Goal: Information Seeking & Learning: Find specific page/section

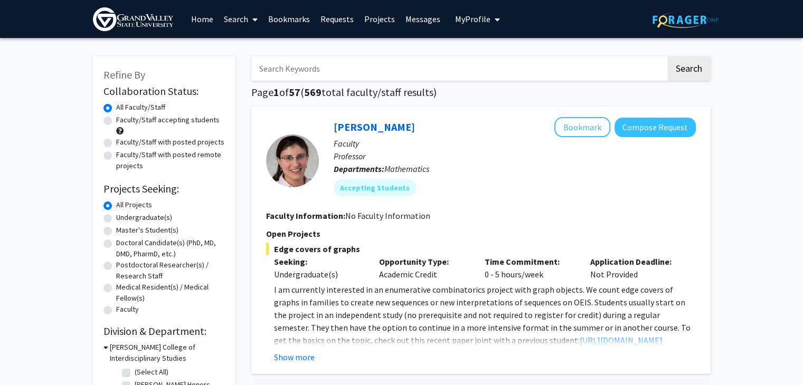
click at [246, 16] on link "Search" at bounding box center [241, 19] width 44 height 37
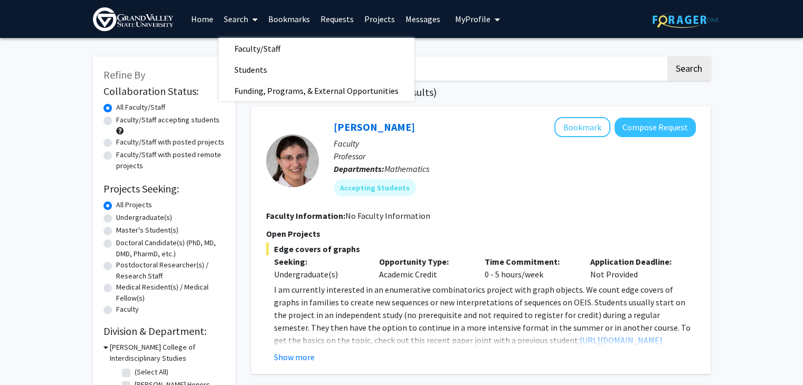
click at [246, 16] on link "Search" at bounding box center [241, 19] width 44 height 37
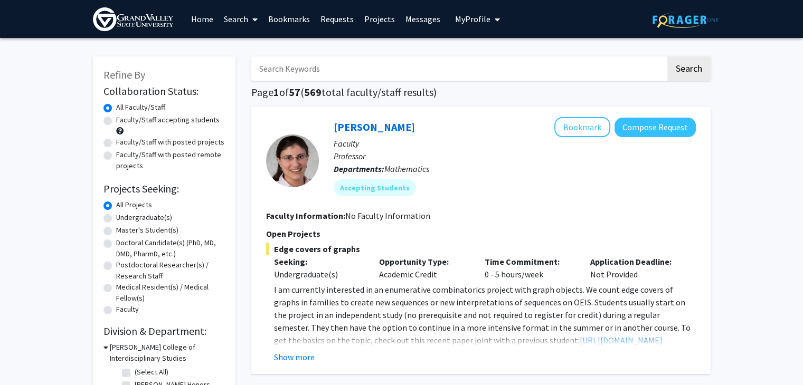
click at [479, 14] on span "My Profile" at bounding box center [472, 19] width 35 height 11
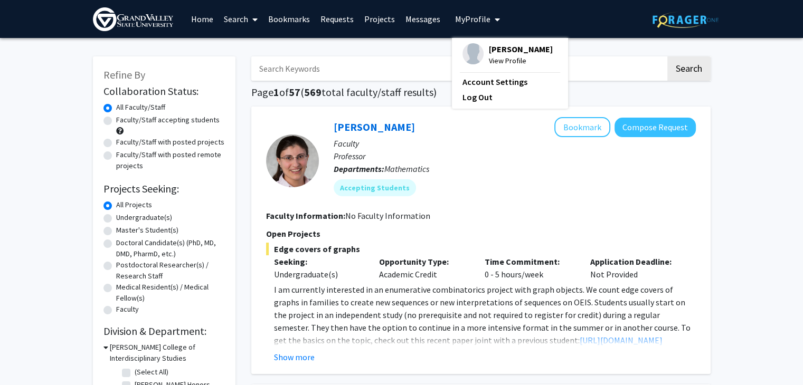
click at [477, 16] on span "My Profile" at bounding box center [472, 19] width 35 height 11
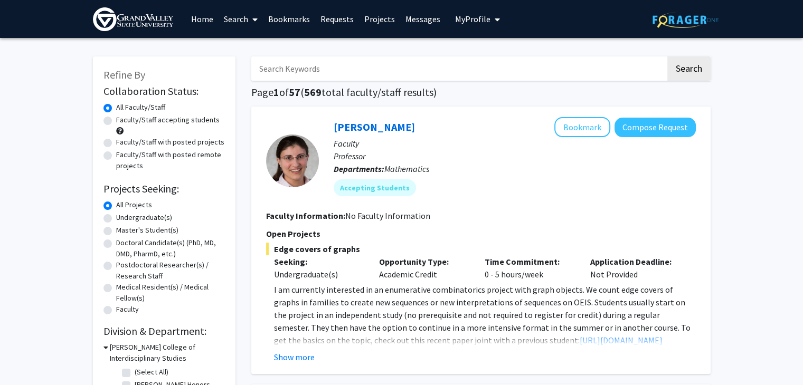
click at [374, 92] on h1 "Page 1 of 57 ( 569 total faculty/staff results)" at bounding box center [480, 92] width 459 height 13
click at [355, 92] on h1 "Page 1 of 57 ( 569 total faculty/staff results)" at bounding box center [480, 92] width 459 height 13
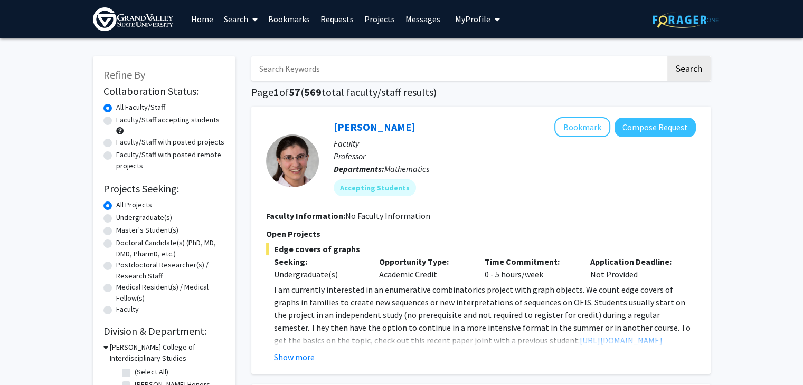
click at [413, 91] on h1 "Page 1 of 57 ( 569 total faculty/staff results)" at bounding box center [480, 92] width 459 height 13
drag, startPoint x: 359, startPoint y: 91, endPoint x: 422, endPoint y: 90, distance: 63.4
click at [423, 90] on h1 "Page 1 of 57 ( 569 total faculty/staff results)" at bounding box center [480, 92] width 459 height 13
click at [402, 91] on h1 "Page 1 of 57 ( 569 total faculty/staff results)" at bounding box center [480, 92] width 459 height 13
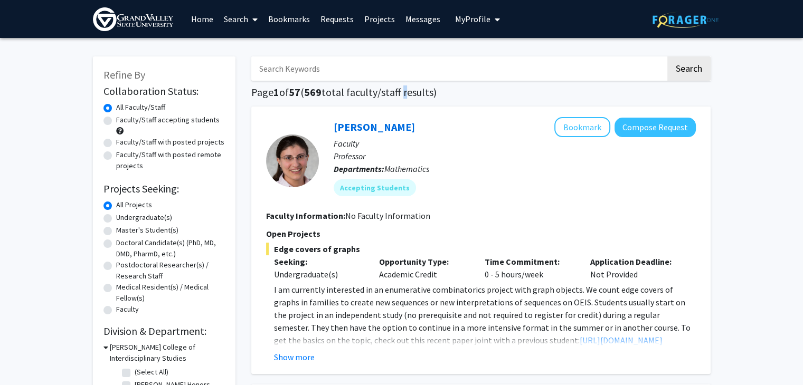
drag, startPoint x: 402, startPoint y: 91, endPoint x: 329, endPoint y: 96, distance: 73.0
click at [398, 91] on h1 "Page 1 of 57 ( 569 total faculty/staff results)" at bounding box center [480, 92] width 459 height 13
drag, startPoint x: 329, startPoint y: 96, endPoint x: 413, endPoint y: 96, distance: 84.0
click at [408, 96] on h1 "Page 1 of 57 ( 569 total faculty/staff results)" at bounding box center [480, 92] width 459 height 13
click at [387, 96] on h1 "Page 1 of 57 ( 569 total faculty/staff results)" at bounding box center [480, 92] width 459 height 13
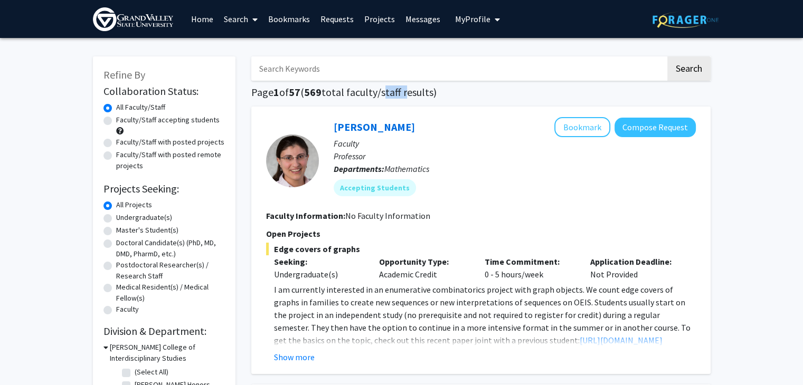
drag, startPoint x: 387, startPoint y: 96, endPoint x: 329, endPoint y: 100, distance: 57.2
click at [384, 96] on h1 "Page 1 of 57 ( 569 total faculty/staff results)" at bounding box center [480, 92] width 459 height 13
click at [149, 116] on label "Faculty/Staff accepting students" at bounding box center [167, 120] width 103 height 11
click at [123, 116] on input "Faculty/Staff accepting students" at bounding box center [119, 118] width 7 height 7
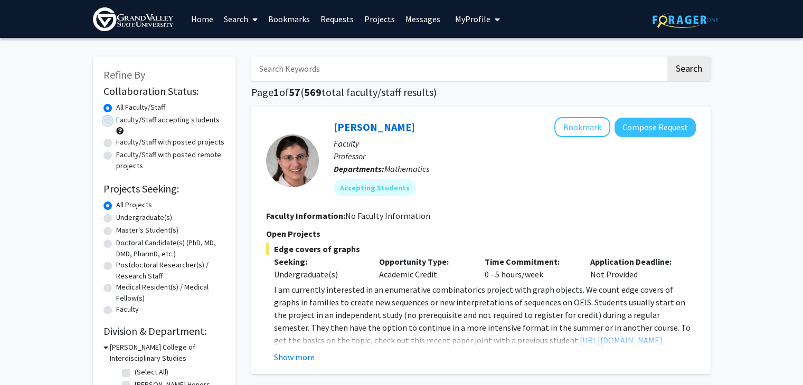
radio input "true"
click at [308, 93] on span "46" at bounding box center [304, 92] width 12 height 13
click at [331, 92] on h1 "Page 1 of 5 ( 46 total faculty/staff results)" at bounding box center [480, 92] width 459 height 13
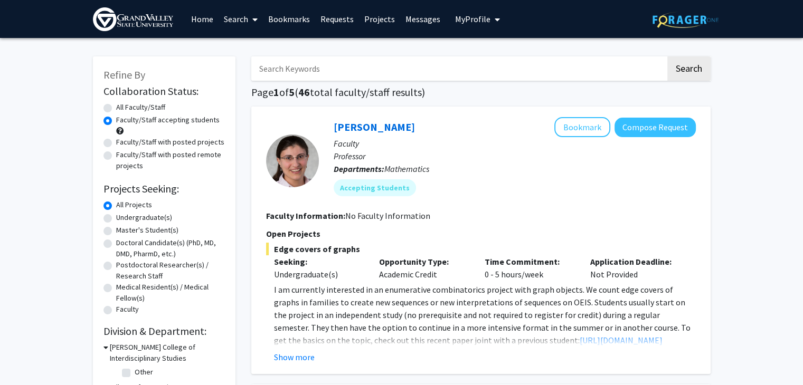
drag, startPoint x: 300, startPoint y: 95, endPoint x: 308, endPoint y: 94, distance: 8.5
click at [301, 95] on h1 "Page 1 of 5 ( 46 total faculty/staff results)" at bounding box center [480, 92] width 459 height 13
click at [308, 94] on span "46" at bounding box center [304, 92] width 12 height 13
click at [325, 92] on h1 "Page 1 of 5 ( 46 total faculty/staff results)" at bounding box center [480, 92] width 459 height 13
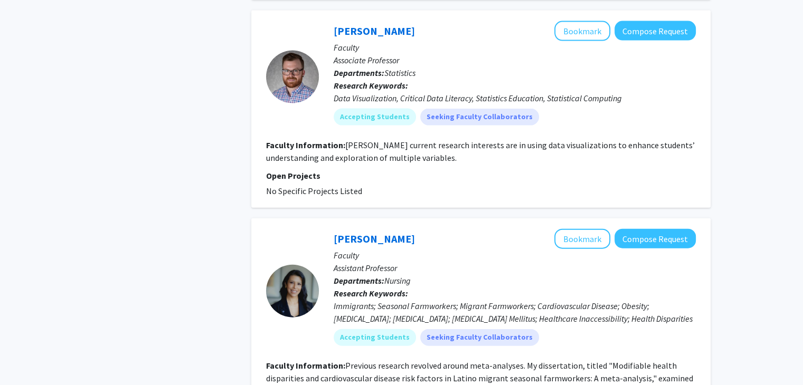
scroll to position [2376, 0]
